Goal: Communication & Community: Share content

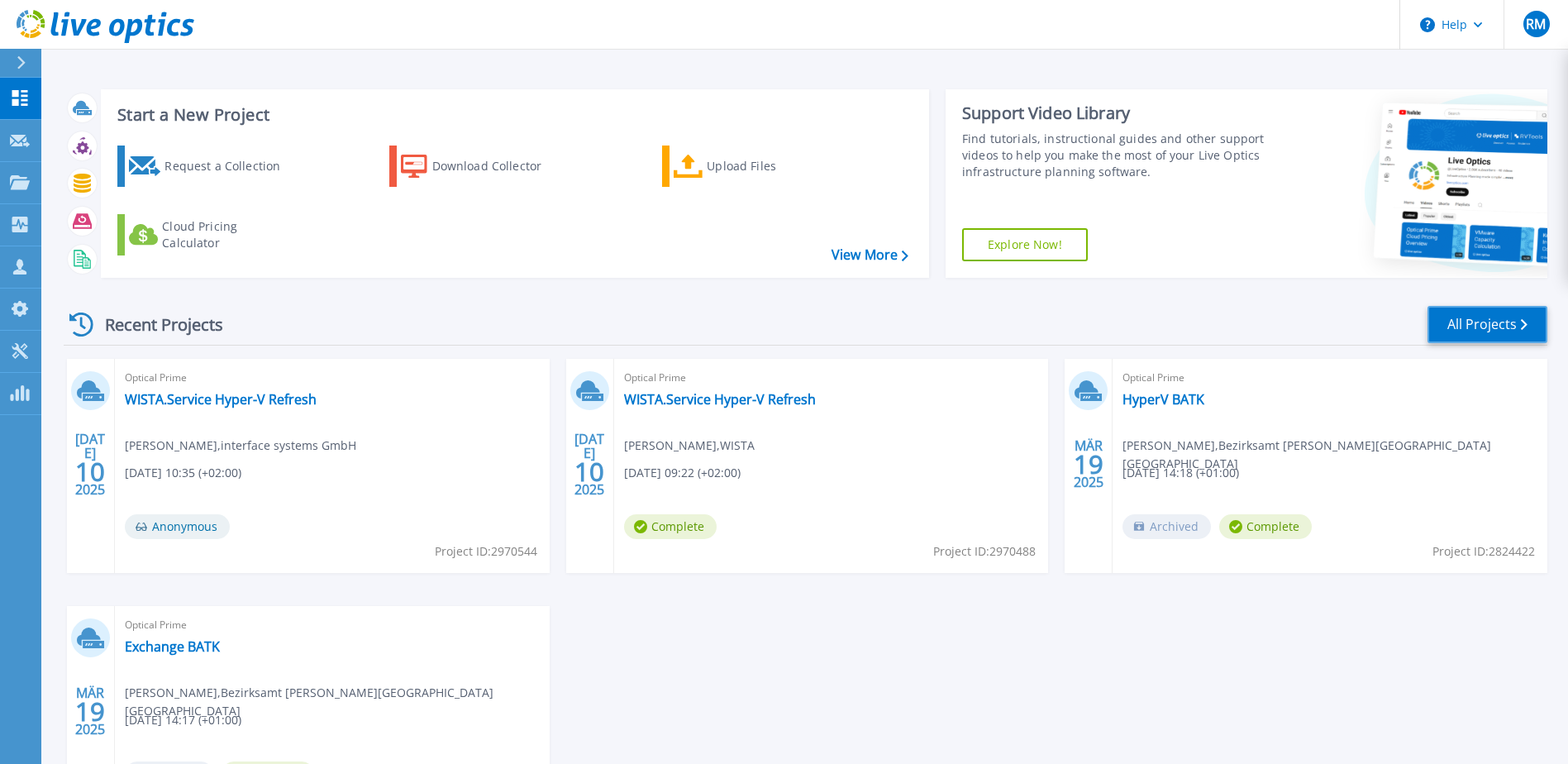
click at [1480, 322] on link "All Projects" at bounding box center [1487, 324] width 120 height 37
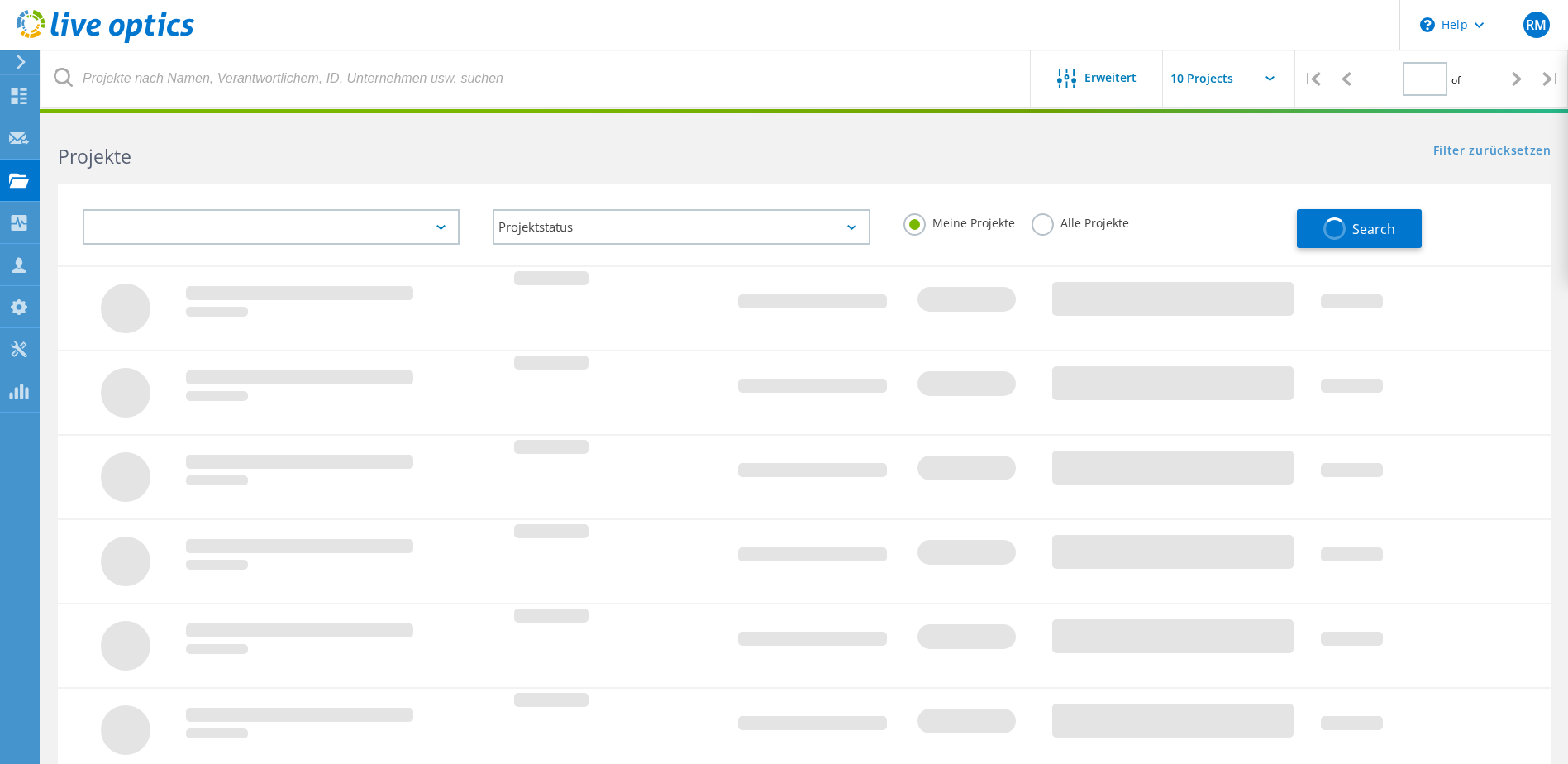
type input "1"
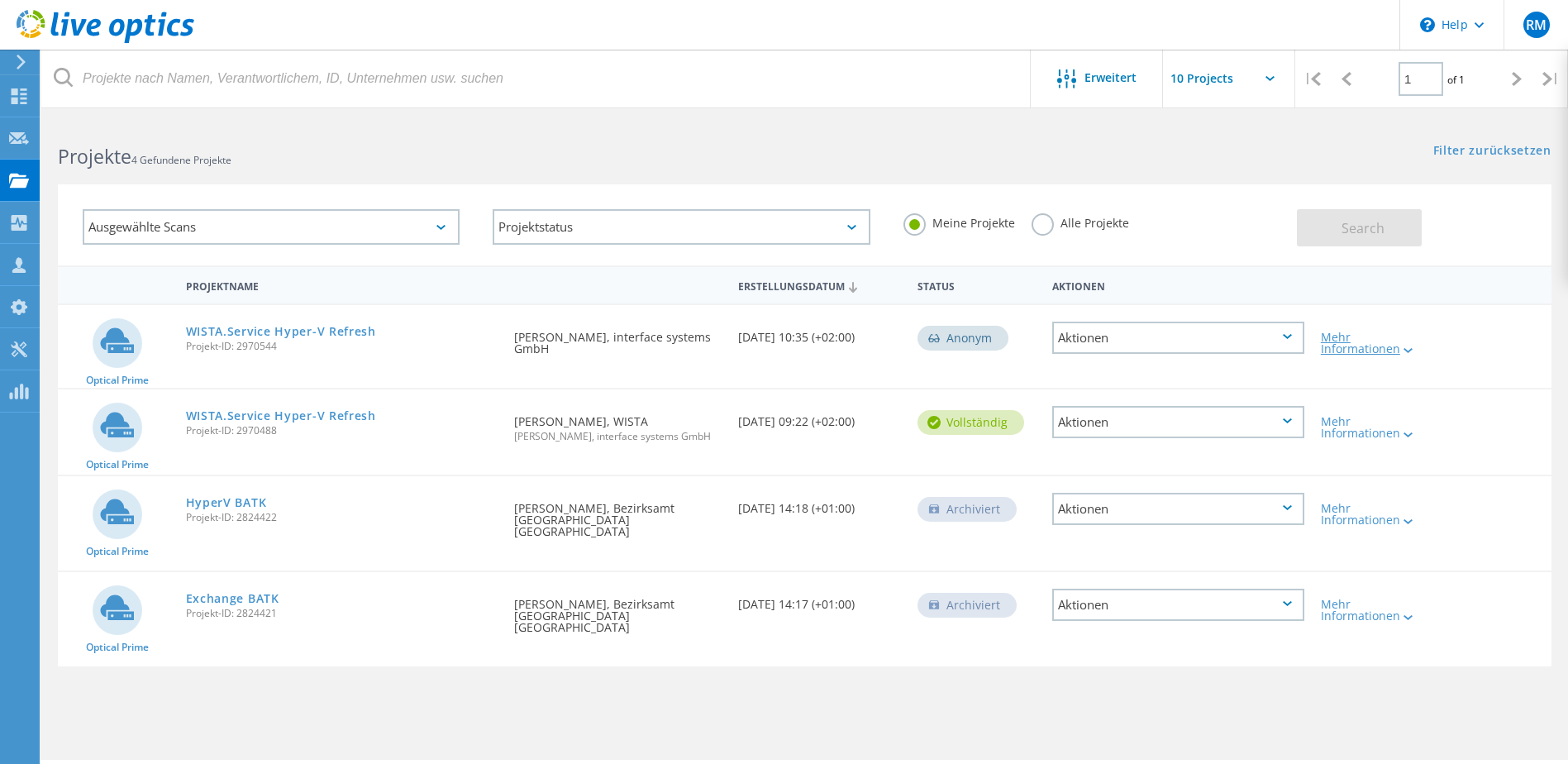
click at [1403, 347] on div at bounding box center [1407, 350] width 13 height 10
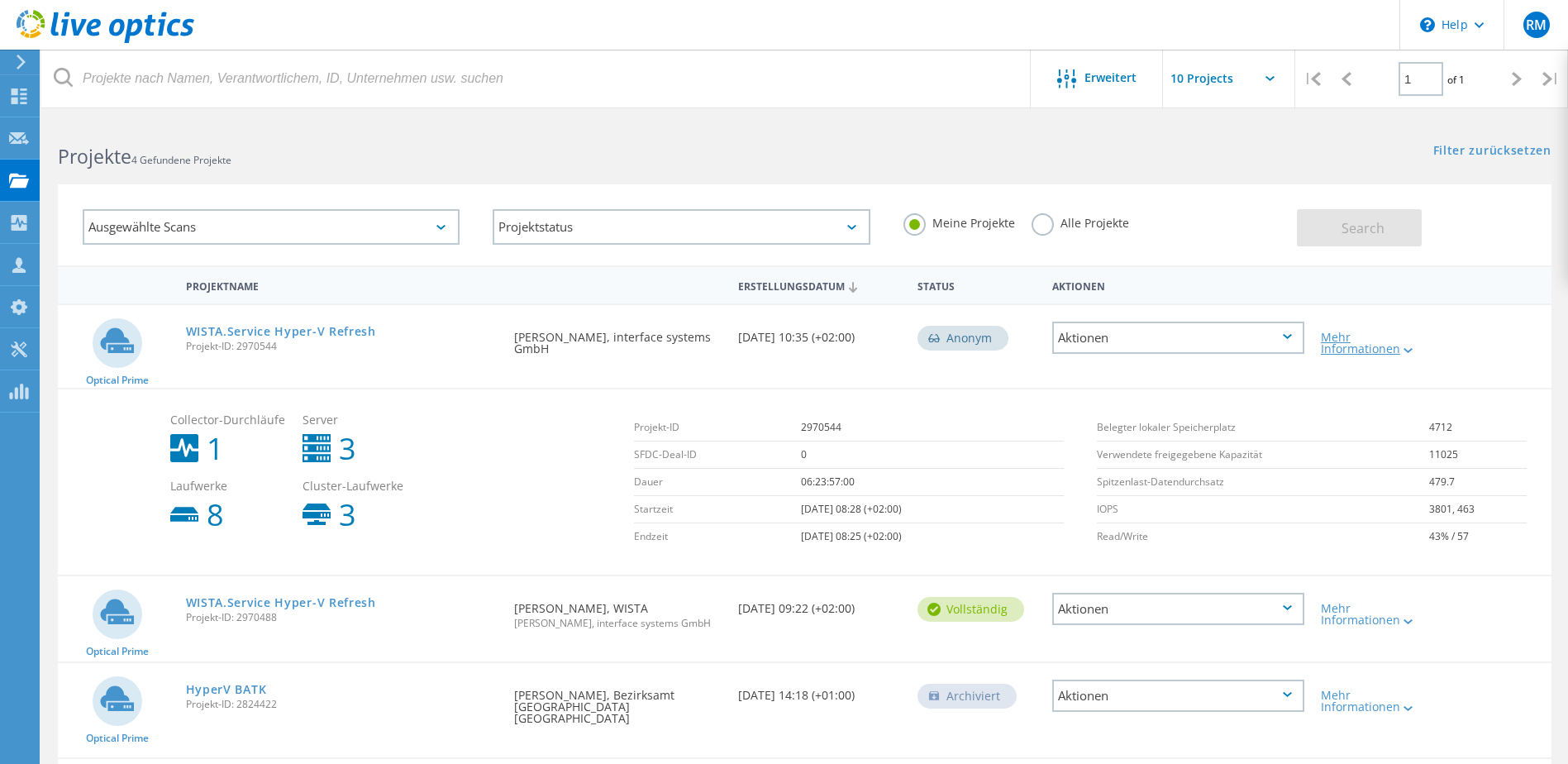
click at [1403, 347] on div at bounding box center [1407, 350] width 13 height 10
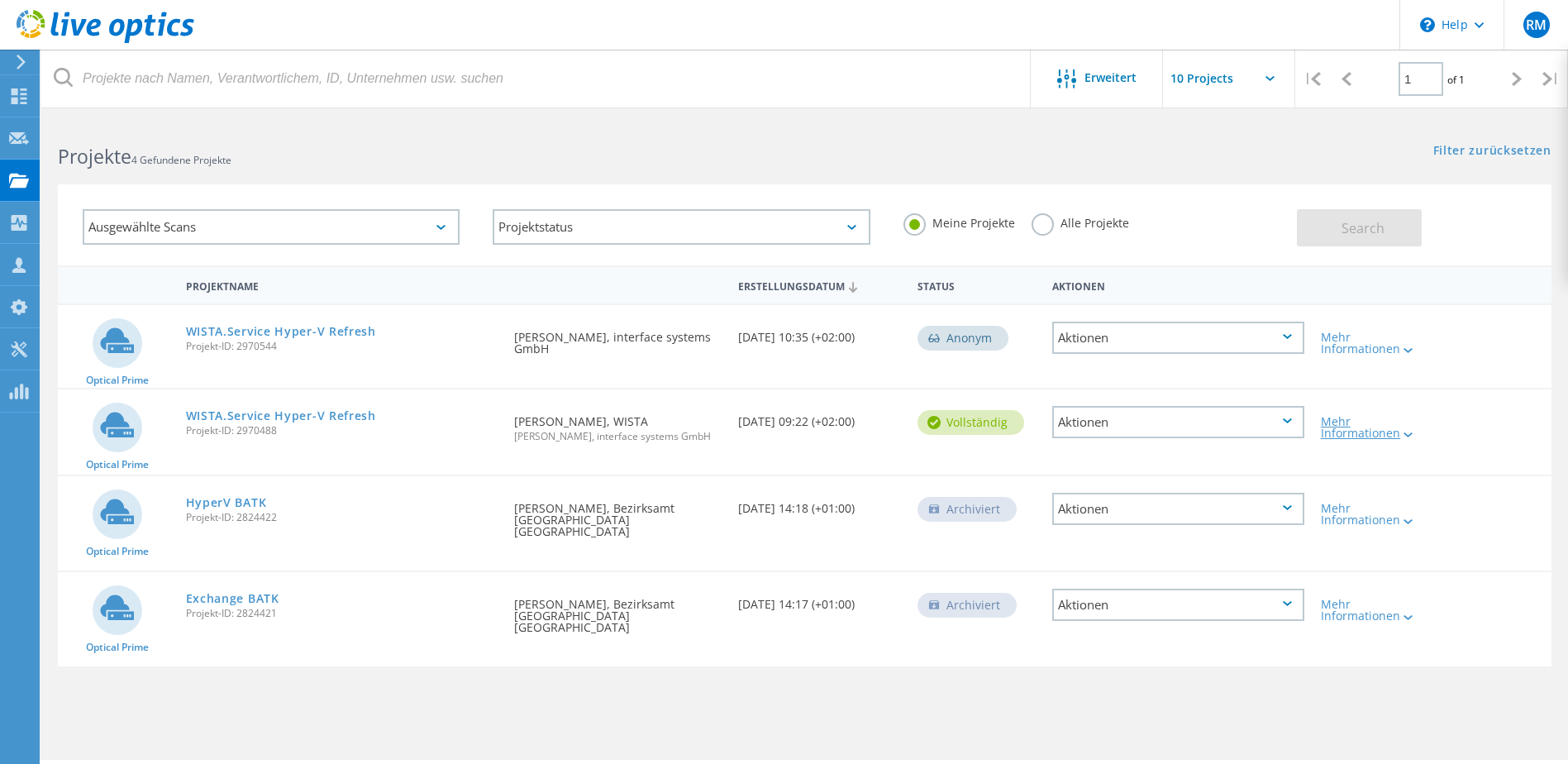
click at [1408, 430] on div at bounding box center [1407, 434] width 13 height 10
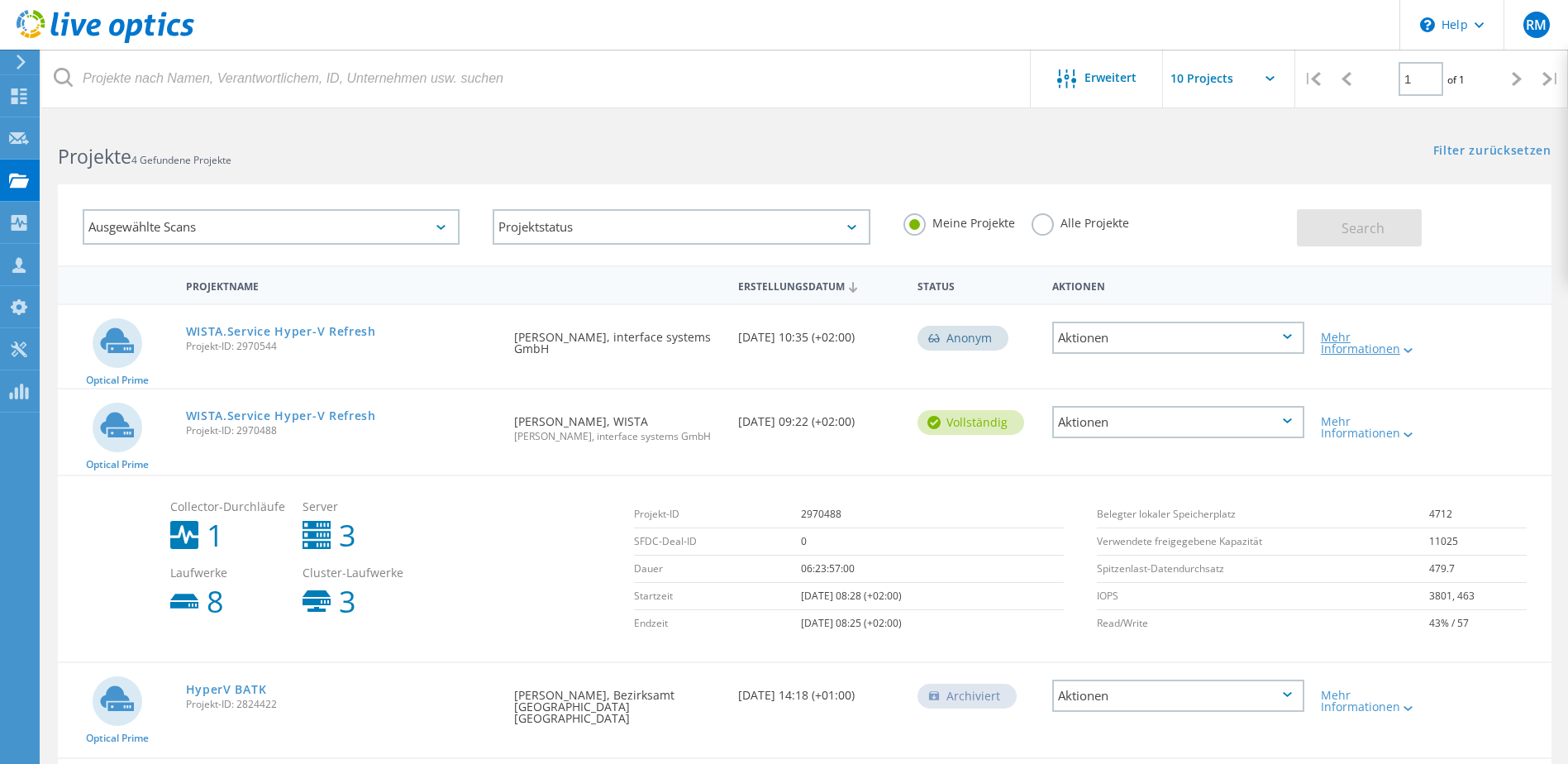
click at [1411, 348] on icon at bounding box center [1408, 350] width 9 height 5
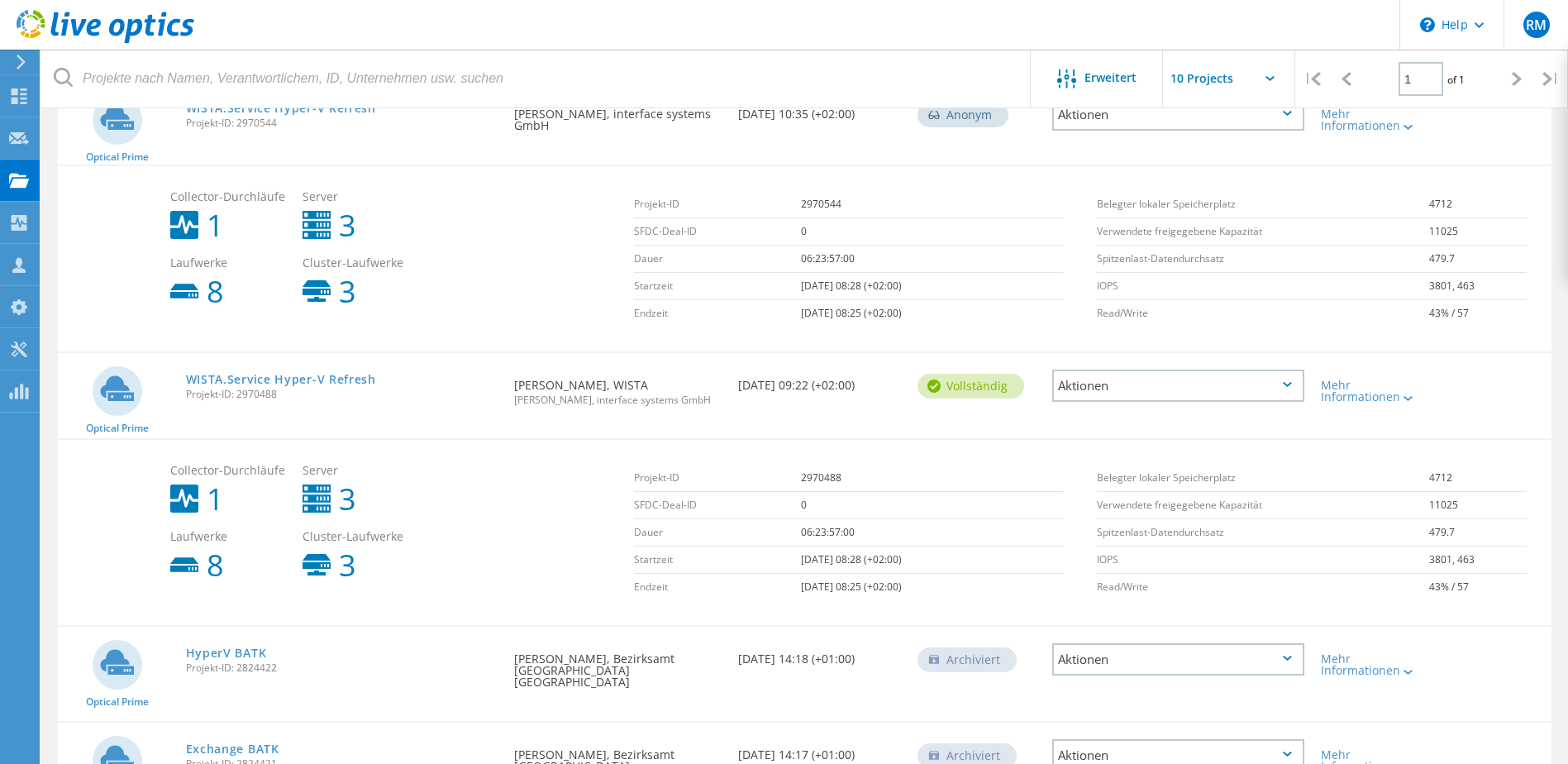
scroll to position [248, 0]
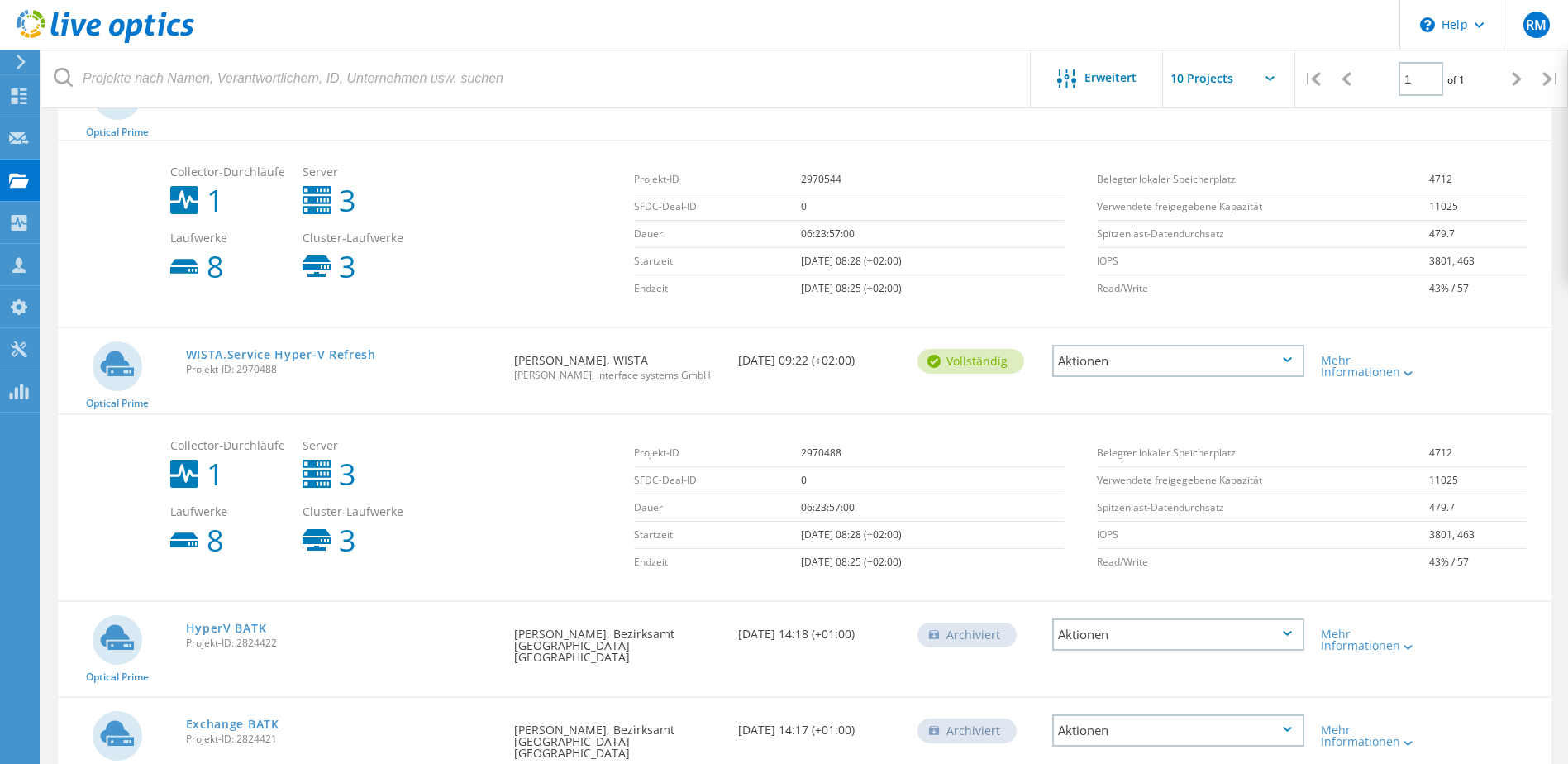
click at [1285, 358] on icon at bounding box center [1287, 360] width 9 height 5
click at [1123, 377] on div "Freigabe" at bounding box center [1178, 374] width 249 height 25
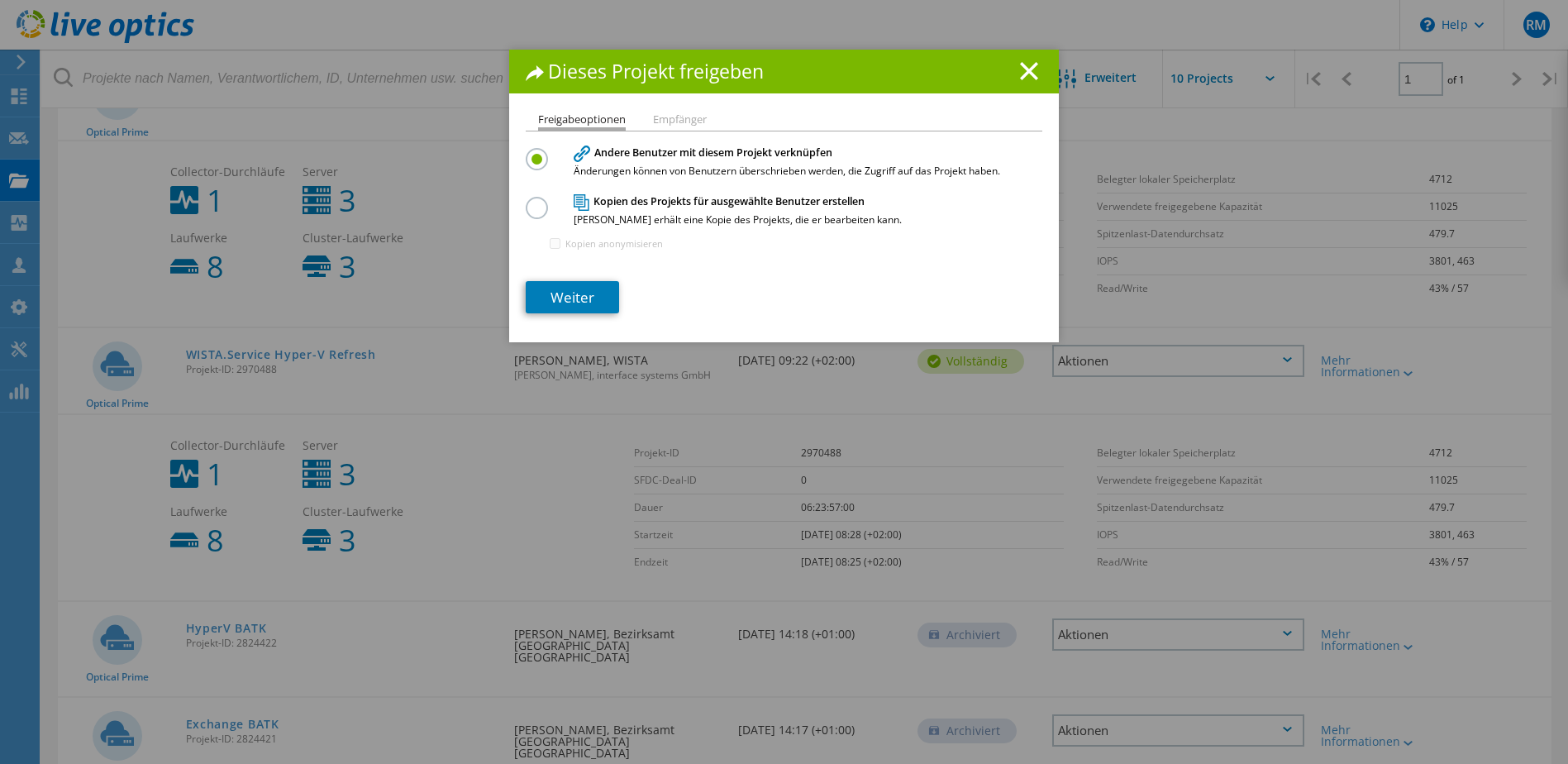
click at [682, 118] on li "Empfänger" at bounding box center [680, 121] width 54 height 14
click at [562, 298] on link "Weiter" at bounding box center [572, 297] width 94 height 32
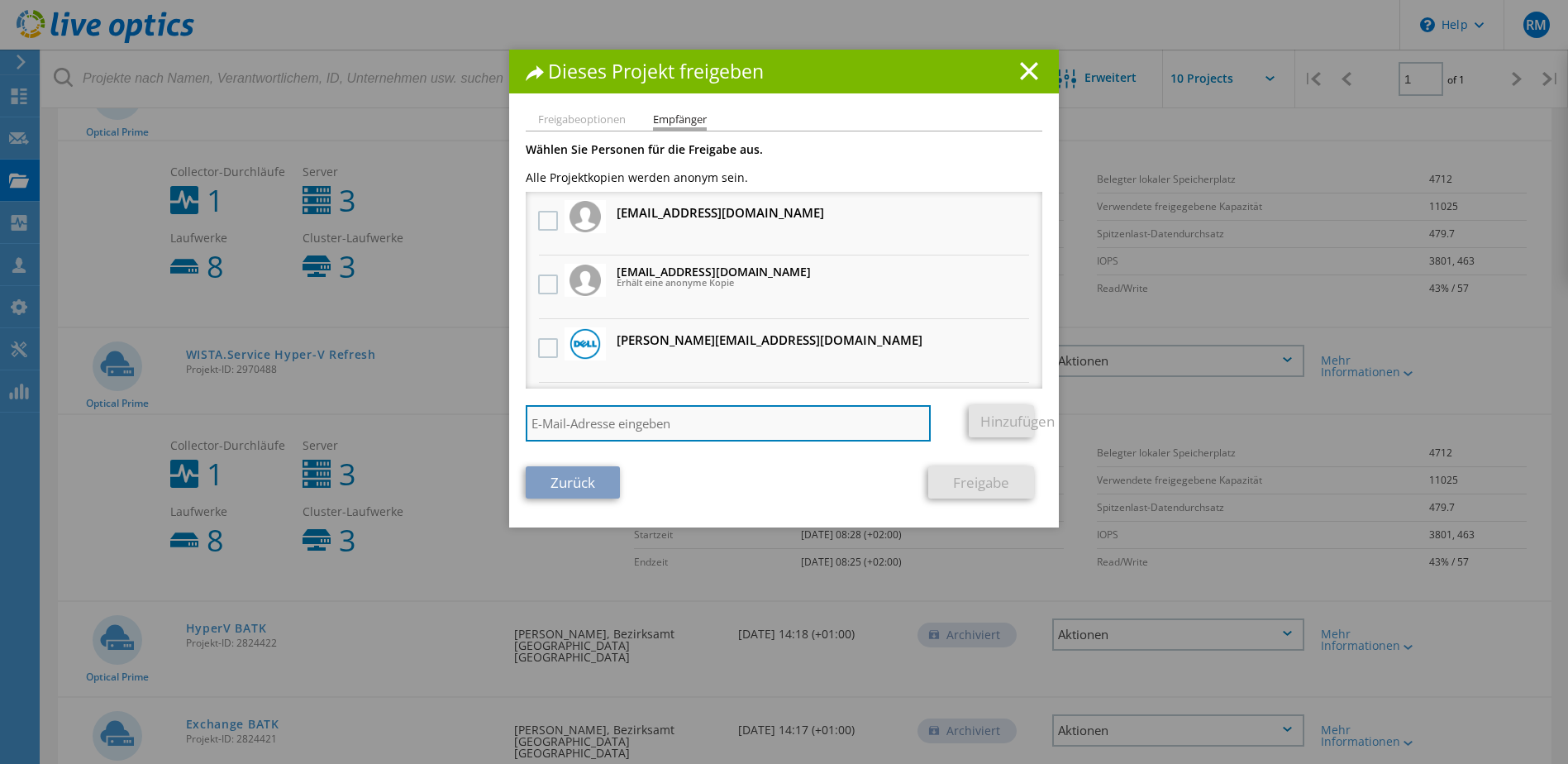
click at [721, 422] on input "search" at bounding box center [728, 423] width 405 height 36
click at [693, 425] on input "search" at bounding box center [728, 423] width 405 height 36
paste input "Cornelius.Keilberg@interface-systems.de"
type input "Cornelius.Keilberg@interface-systems.de"
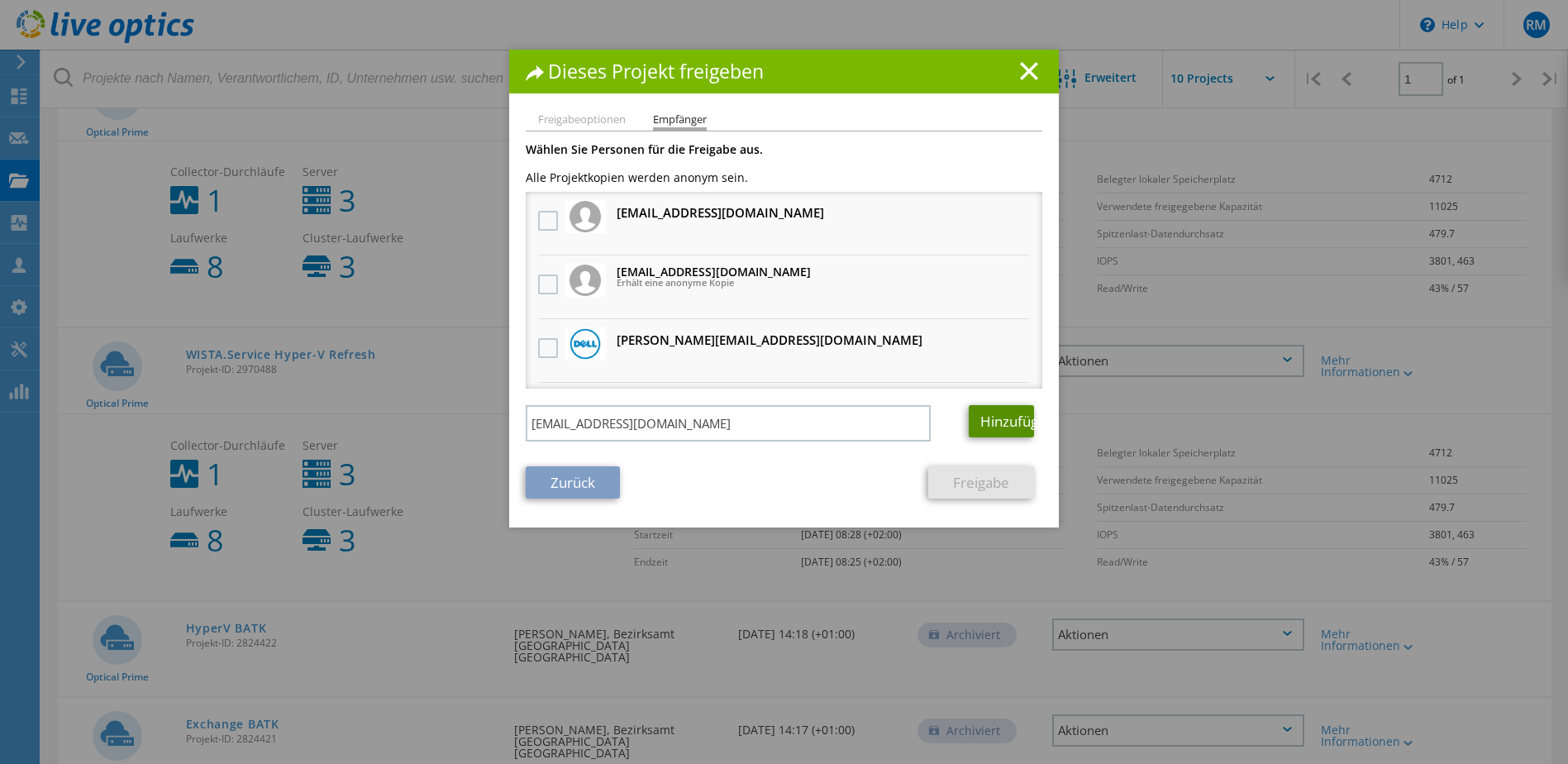
click at [994, 419] on link "Hinzufügen" at bounding box center [1001, 421] width 65 height 32
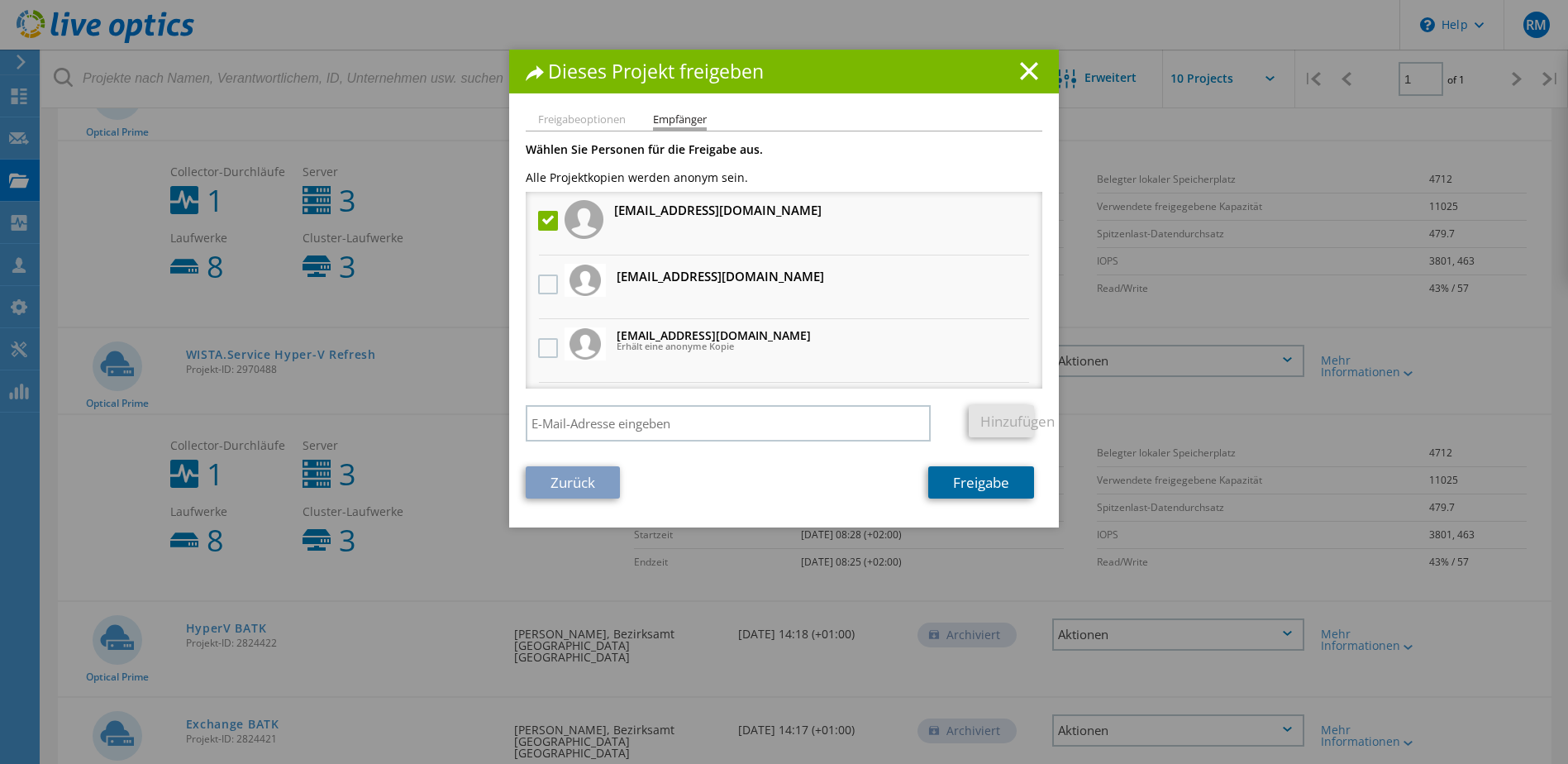
click at [988, 484] on link "Freigabe" at bounding box center [981, 482] width 106 height 32
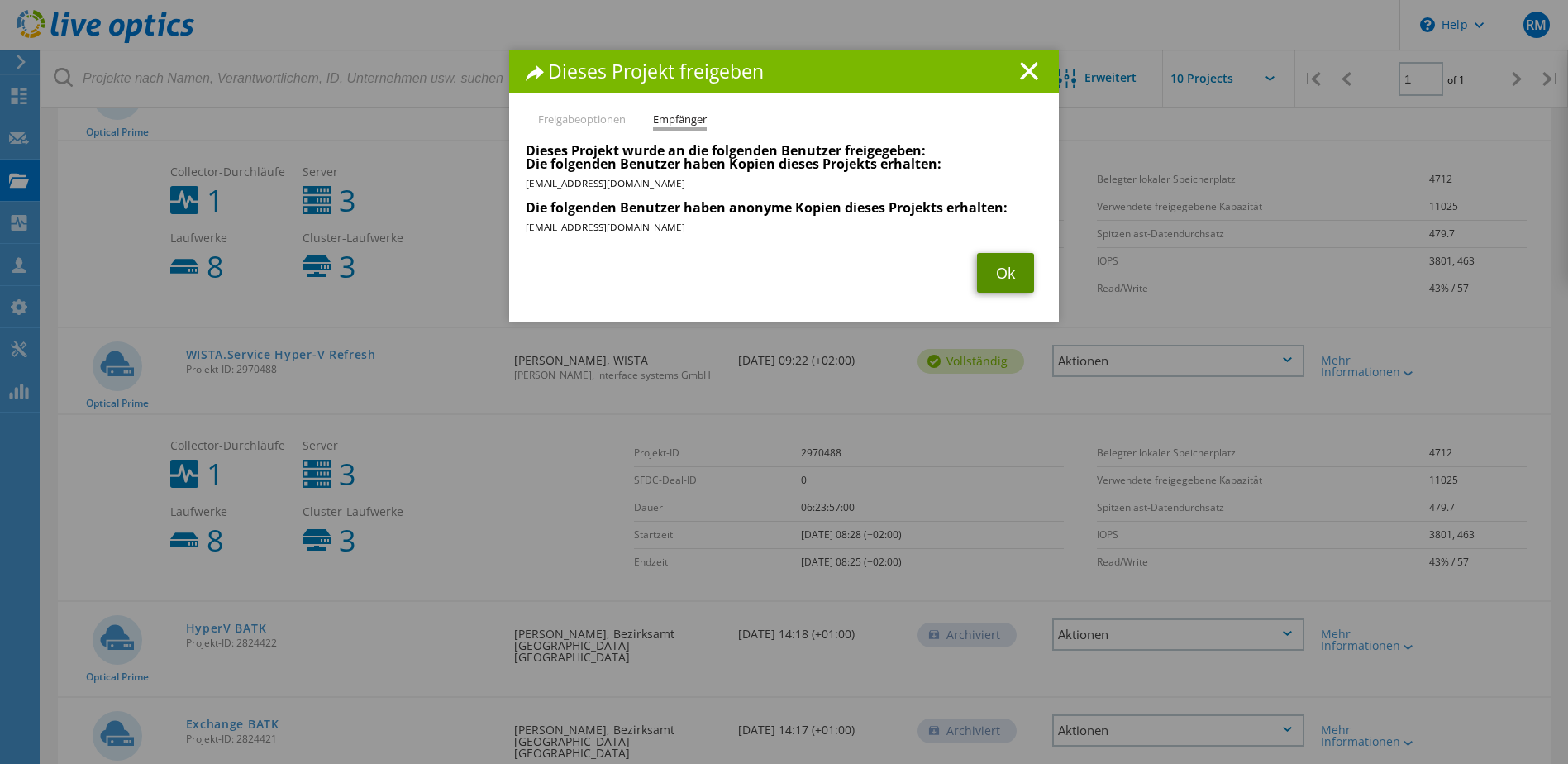
click at [999, 269] on link "Ok" at bounding box center [1005, 273] width 57 height 40
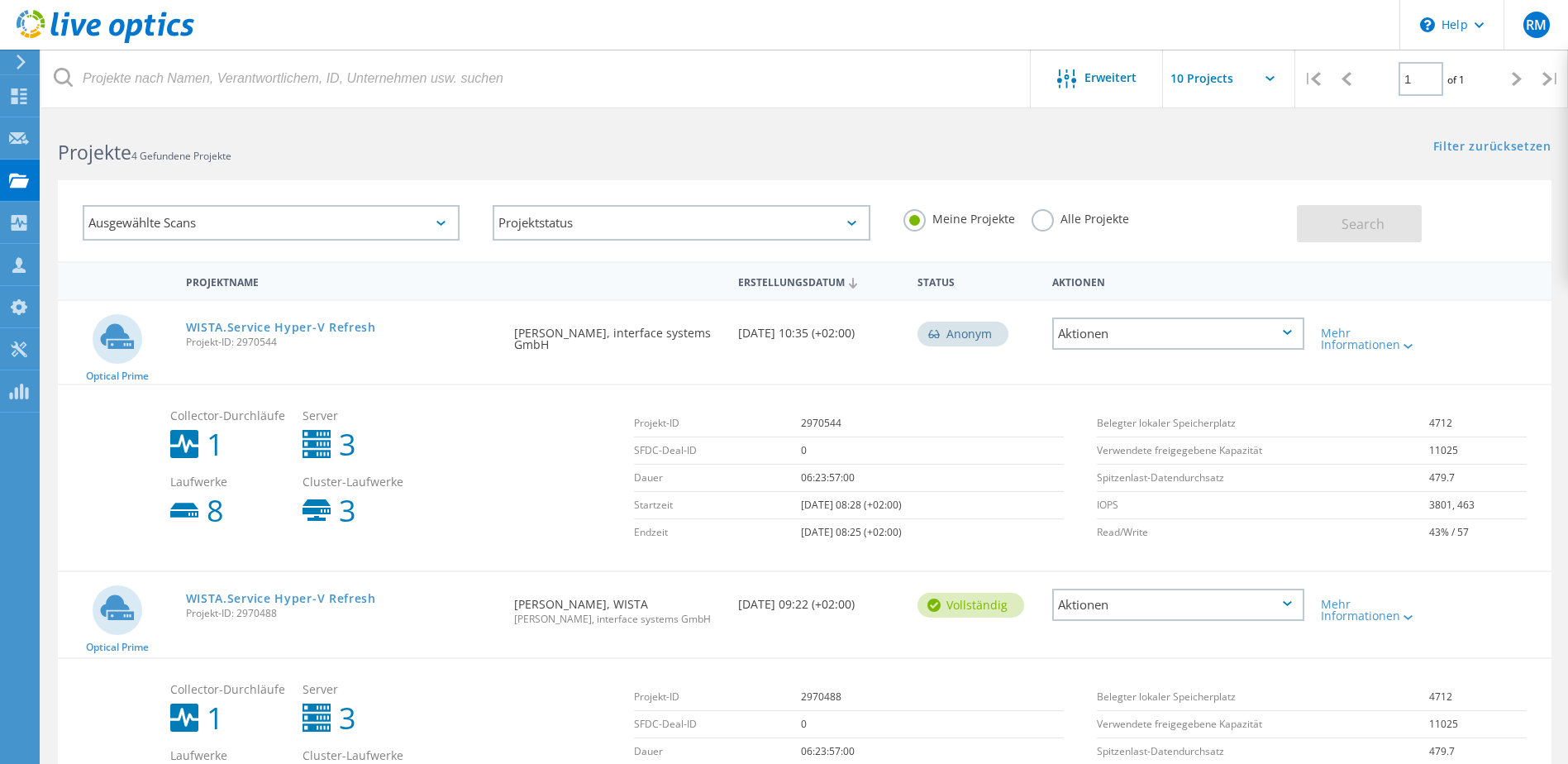
scroll to position [0, 0]
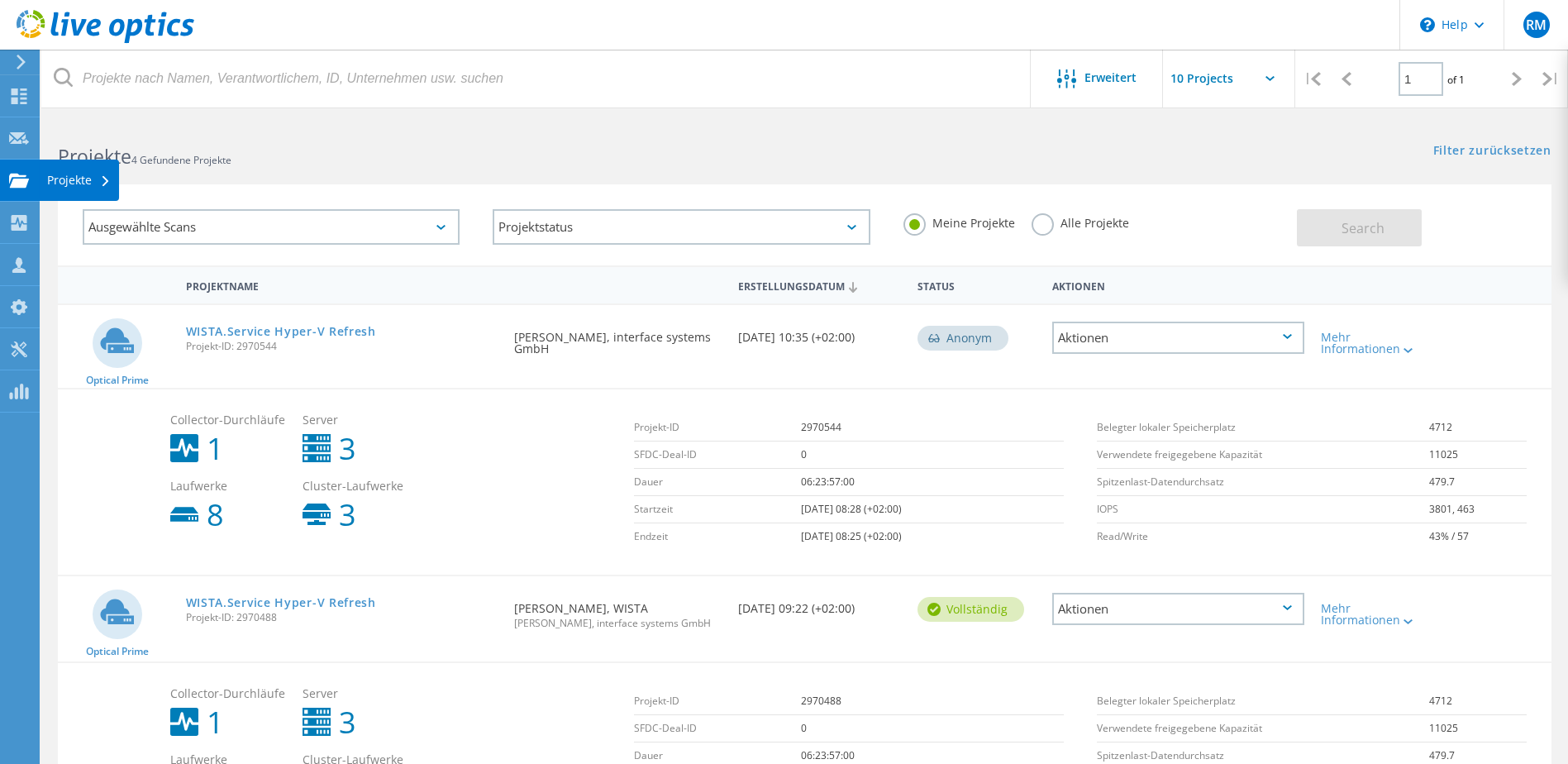
click at [79, 177] on div "Projekte" at bounding box center [78, 181] width 64 height 12
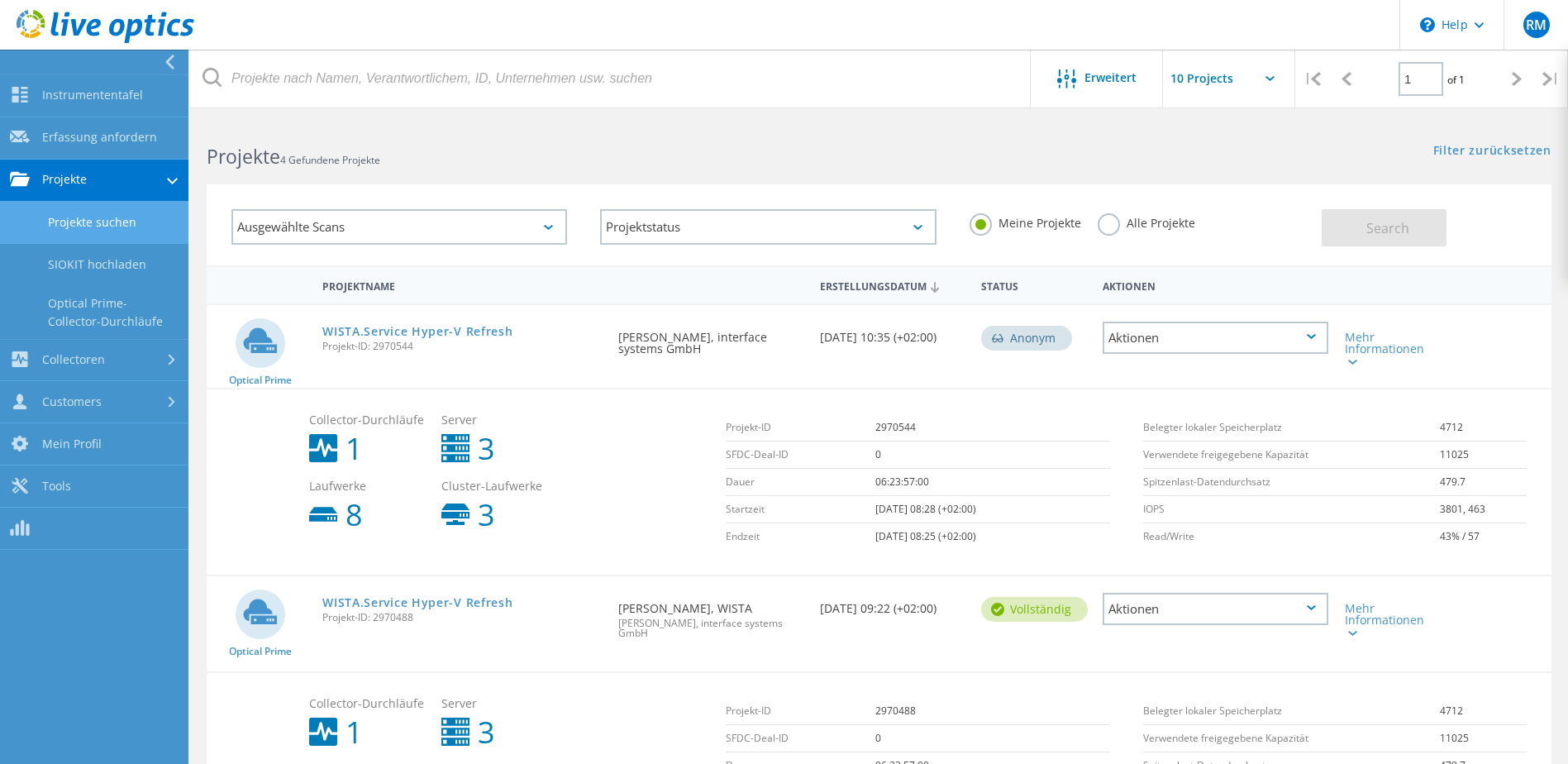
click at [99, 218] on link "Projekte suchen" at bounding box center [94, 222] width 189 height 42
click at [123, 177] on link "Projekte" at bounding box center [94, 180] width 189 height 42
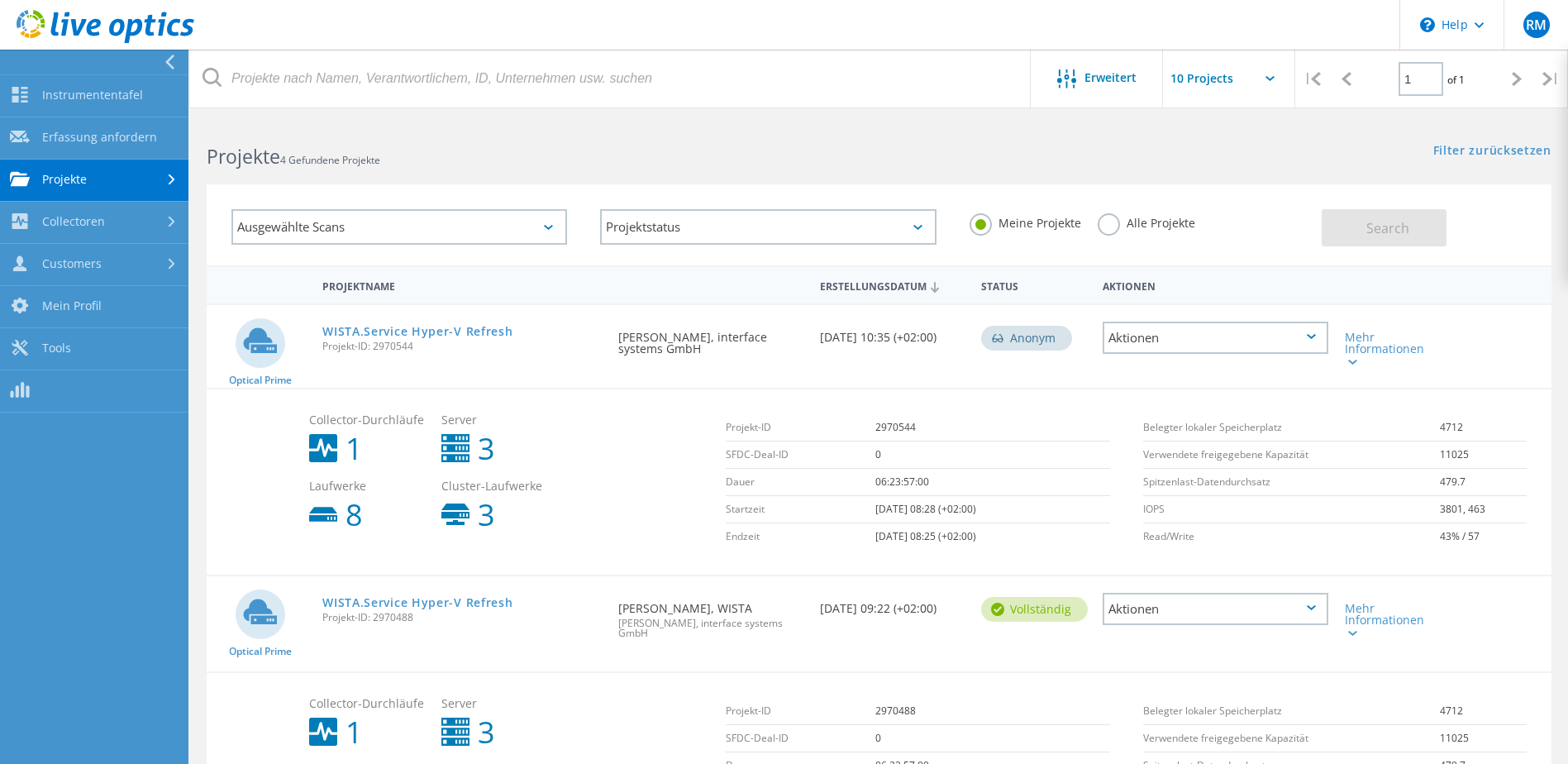
click at [110, 178] on link "Projekte" at bounding box center [94, 180] width 189 height 42
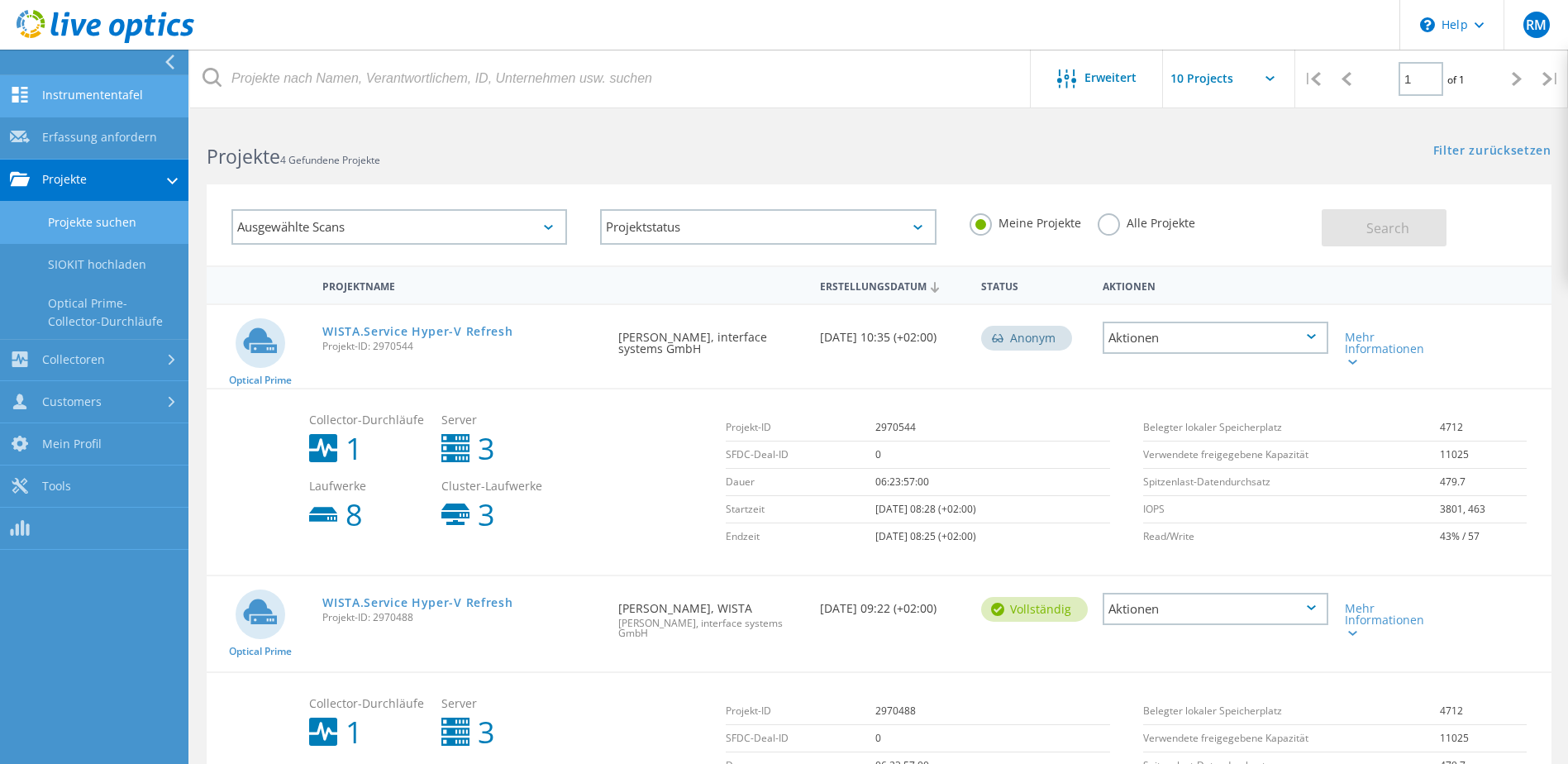
click at [88, 93] on link "Instrumententafel" at bounding box center [94, 96] width 189 height 42
